Goal: Task Accomplishment & Management: Use online tool/utility

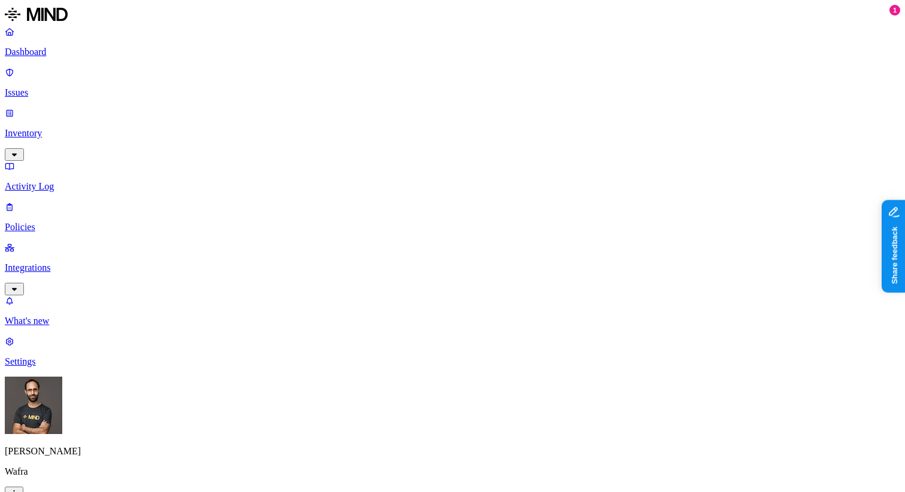
click at [69, 327] on p "What's new" at bounding box center [452, 321] width 895 height 11
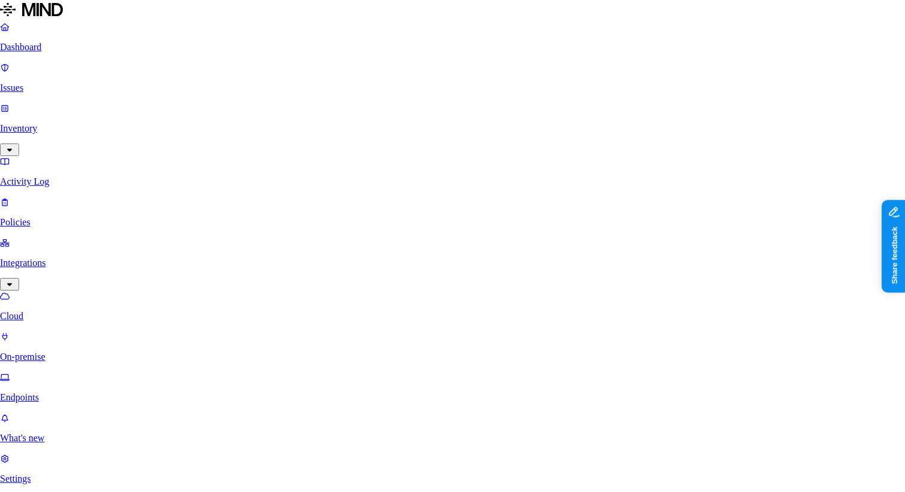
scroll to position [53, 0]
drag, startPoint x: 428, startPoint y: 100, endPoint x: 427, endPoint y: 120, distance: 19.8
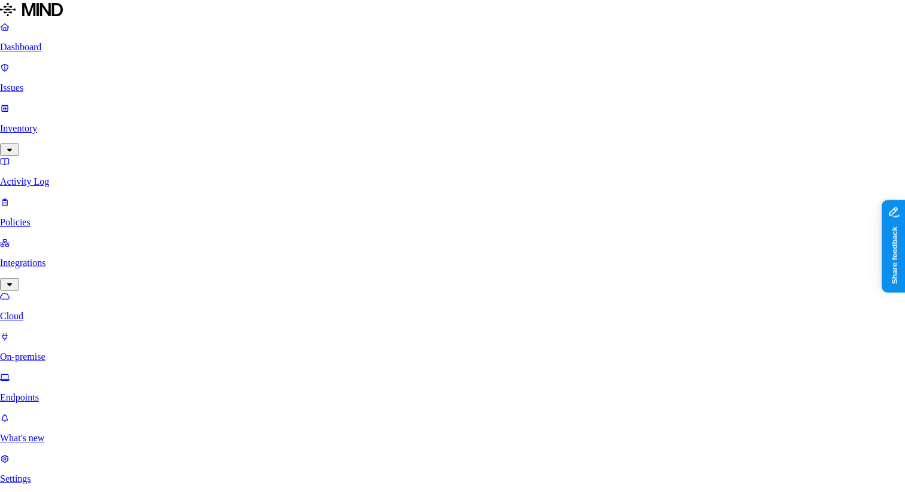
drag, startPoint x: 427, startPoint y: 120, endPoint x: 427, endPoint y: 83, distance: 36.5
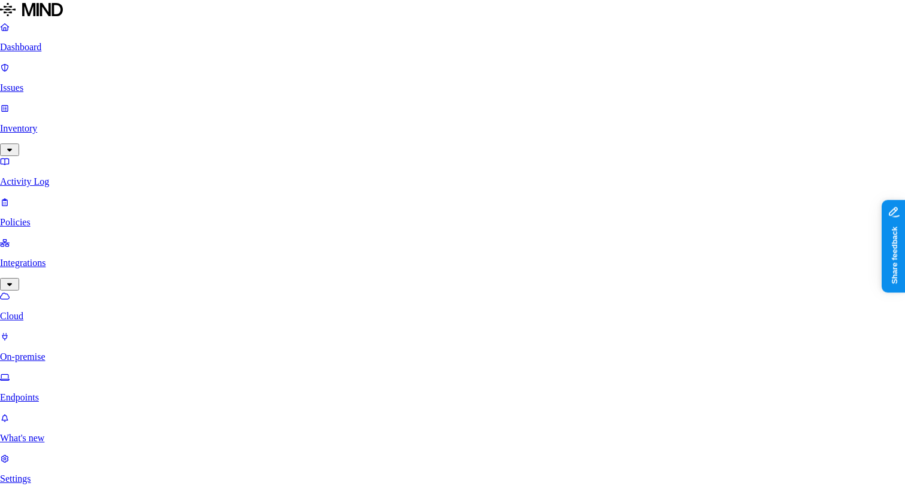
scroll to position [180, 0]
